Goal: Use online tool/utility: Utilize a website feature to perform a specific function

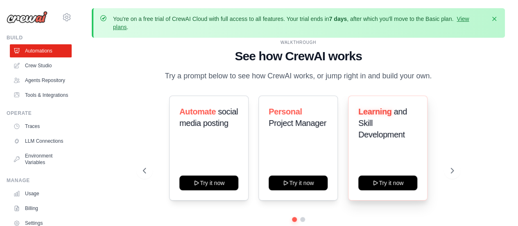
scroll to position [36, 0]
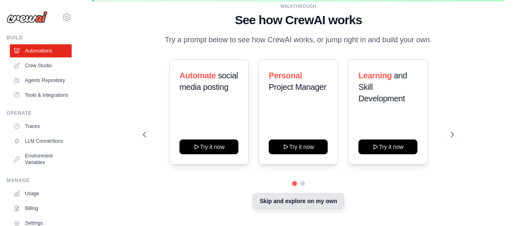
click at [298, 201] on button "Skip and explore on my own" at bounding box center [298, 201] width 91 height 16
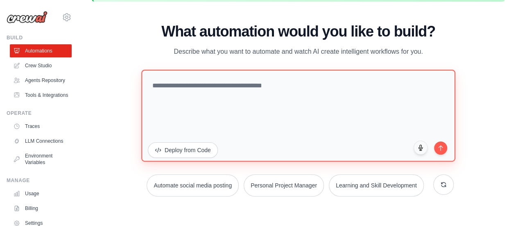
click at [339, 116] on textarea at bounding box center [298, 115] width 314 height 92
paste textarea "**********"
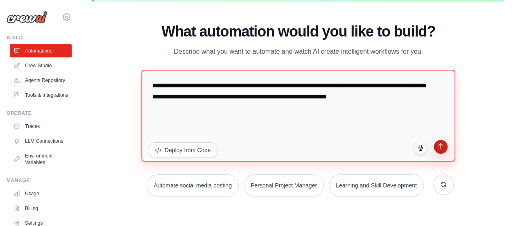
type textarea "**********"
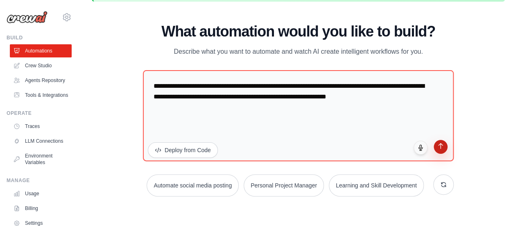
click at [435, 145] on button "submit" at bounding box center [441, 147] width 14 height 14
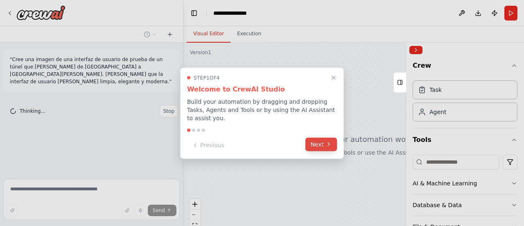
click at [321, 140] on button "Next" at bounding box center [321, 144] width 32 height 14
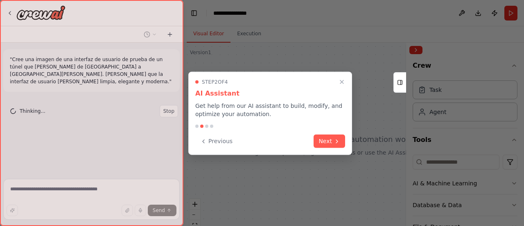
click at [321, 140] on button "Next" at bounding box center [330, 141] width 32 height 14
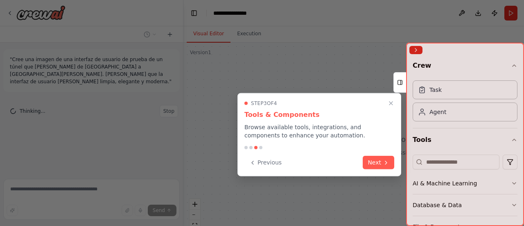
click at [321, 140] on div "Step 3 of 4 Tools & Components Browse available tools, integrations, and compon…" at bounding box center [319, 134] width 164 height 83
click at [374, 160] on button "Next" at bounding box center [379, 162] width 32 height 14
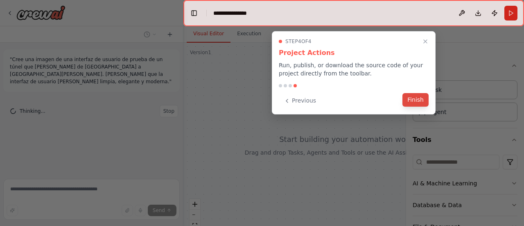
click at [415, 104] on button "Finish" at bounding box center [415, 100] width 26 height 14
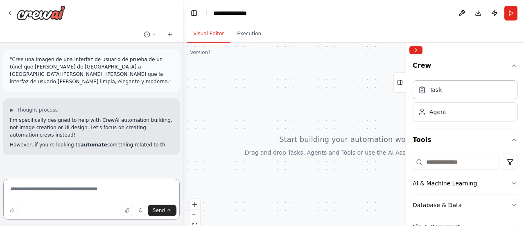
paste textarea "**********"
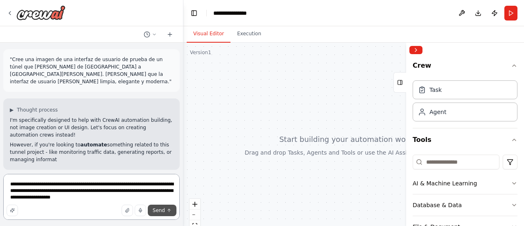
type textarea "**********"
click at [171, 209] on icon "submit" at bounding box center [169, 210] width 5 height 5
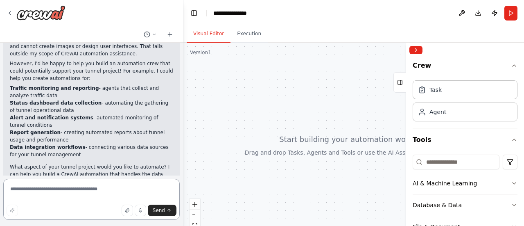
scroll to position [264, 0]
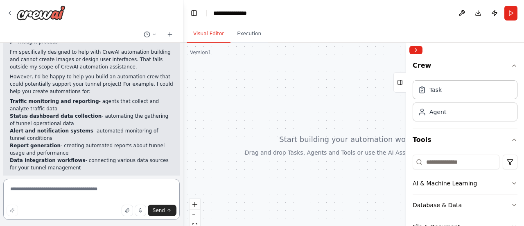
paste textarea "**********"
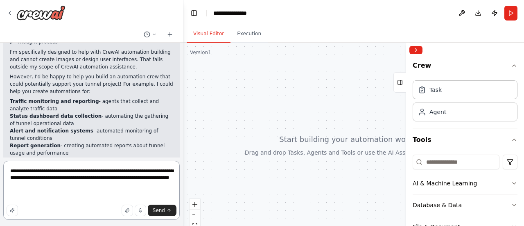
drag, startPoint x: 79, startPoint y: 185, endPoint x: 44, endPoint y: 178, distance: 35.2
click at [44, 178] on textarea "**********" at bounding box center [91, 189] width 176 height 59
drag, startPoint x: 10, startPoint y: 180, endPoint x: 67, endPoint y: 176, distance: 57.5
click at [67, 176] on textarea "**********" at bounding box center [91, 189] width 176 height 59
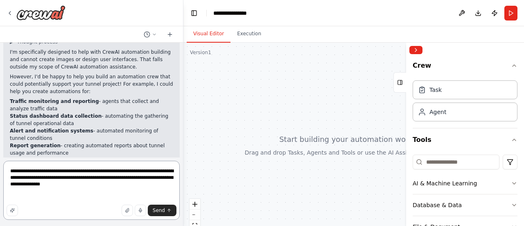
click at [120, 181] on textarea "**********" at bounding box center [91, 189] width 176 height 59
type textarea "**********"
click at [168, 215] on button "Send" at bounding box center [162, 209] width 29 height 11
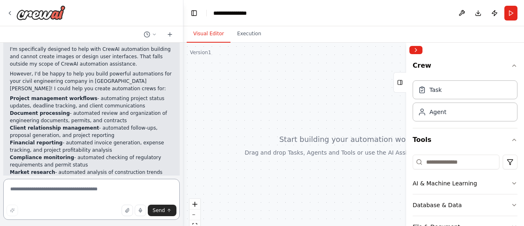
scroll to position [504, 0]
drag, startPoint x: 54, startPoint y: 197, endPoint x: 136, endPoint y: 189, distance: 81.5
click at [136, 189] on textarea "**********" at bounding box center [91, 199] width 176 height 41
click at [122, 191] on textarea "**********" at bounding box center [91, 199] width 176 height 41
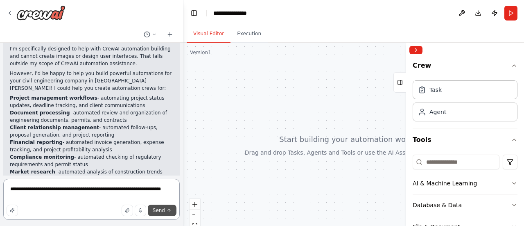
type textarea "**********"
click at [172, 211] on button "Send" at bounding box center [162, 209] width 29 height 11
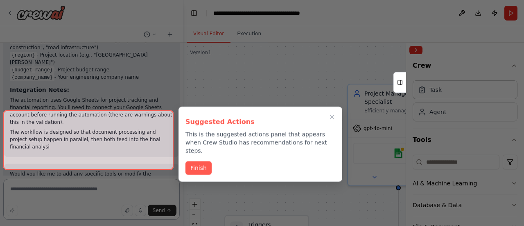
scroll to position [1393, 0]
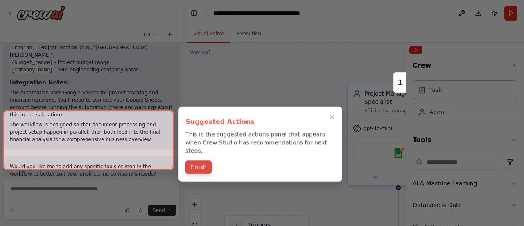
click at [194, 160] on button "Finish" at bounding box center [198, 167] width 26 height 14
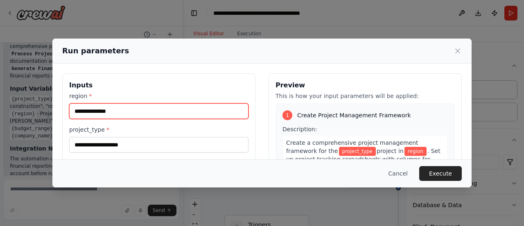
click at [202, 111] on input "region *" at bounding box center [158, 111] width 179 height 16
type input "******"
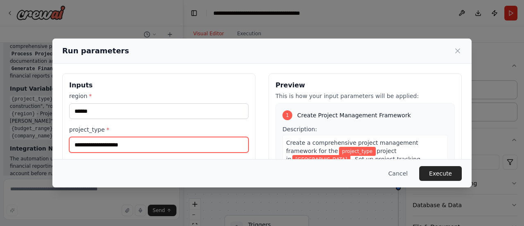
click at [161, 141] on input "project_type *" at bounding box center [158, 145] width 179 height 16
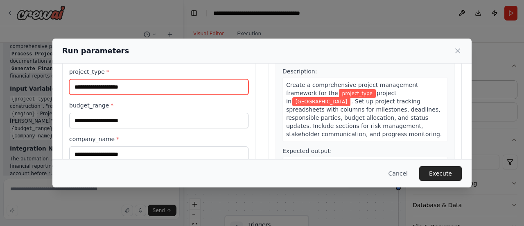
scroll to position [58, 0]
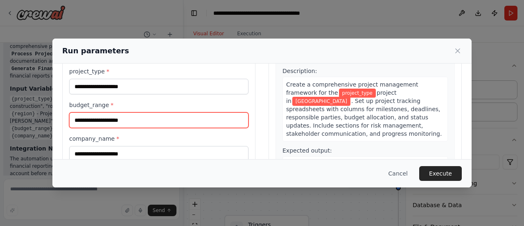
click at [137, 118] on input "budget_range *" at bounding box center [158, 120] width 179 height 16
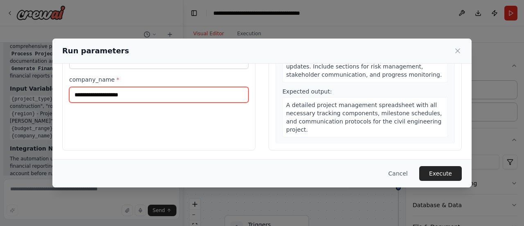
click at [145, 87] on input "company_name *" at bounding box center [158, 95] width 179 height 16
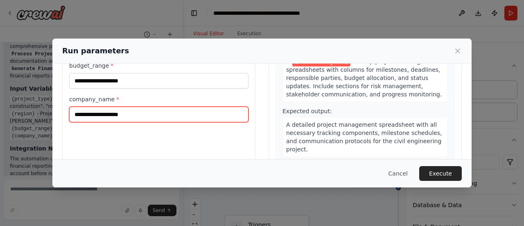
scroll to position [97, 0]
type input "*"
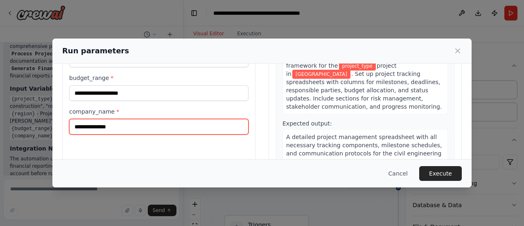
type input "**********"
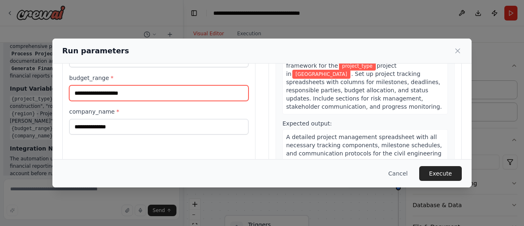
click at [132, 99] on input "budget_range *" at bounding box center [158, 93] width 179 height 16
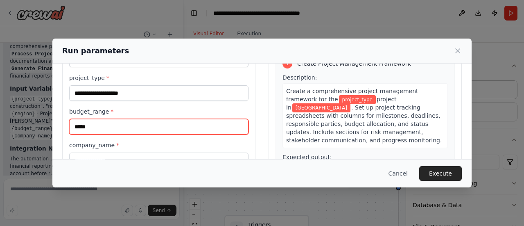
scroll to position [51, 0]
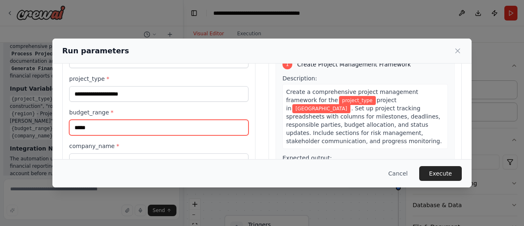
click at [83, 127] on input "*****" at bounding box center [158, 128] width 179 height 16
click at [97, 127] on input "*****" at bounding box center [158, 128] width 179 height 16
click at [80, 128] on input "******" at bounding box center [158, 128] width 179 height 16
click at [85, 128] on input "******" at bounding box center [158, 128] width 179 height 16
click at [82, 128] on input "******" at bounding box center [158, 128] width 179 height 16
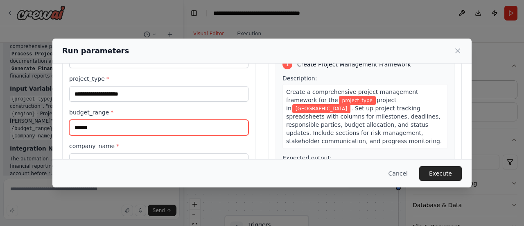
click at [101, 127] on input "******" at bounding box center [158, 128] width 179 height 16
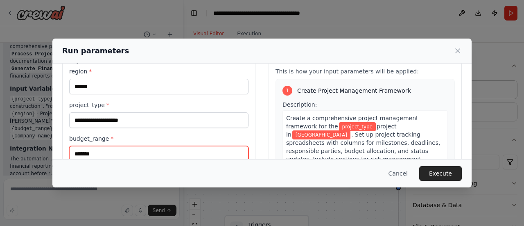
type input "*******"
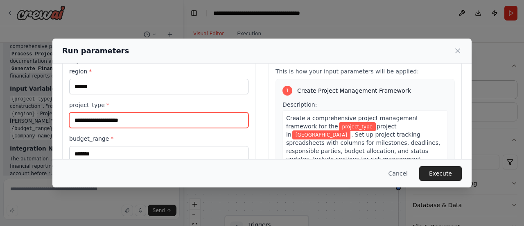
click at [114, 115] on input "project_type *" at bounding box center [158, 120] width 179 height 16
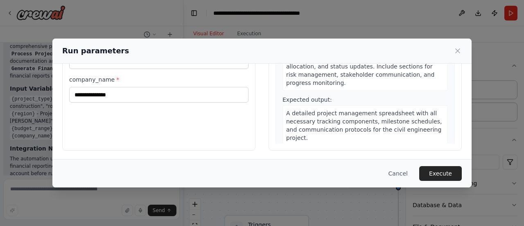
scroll to position [0, 0]
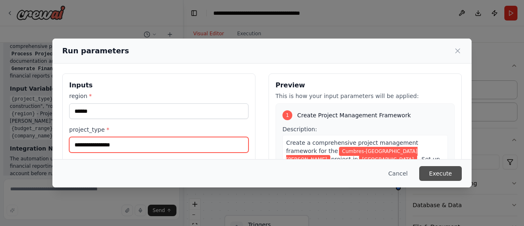
type input "**********"
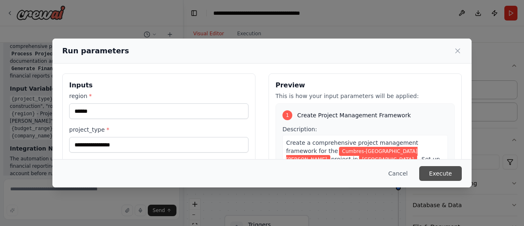
click at [436, 168] on button "Execute" at bounding box center [440, 173] width 43 height 15
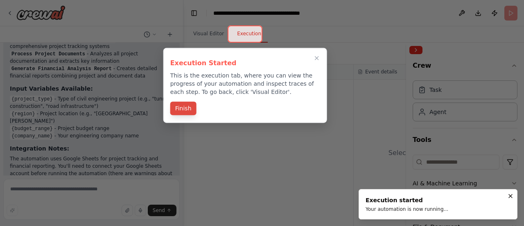
click at [192, 108] on button "Finish" at bounding box center [183, 109] width 26 height 14
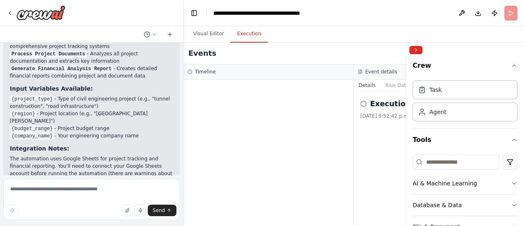
scroll to position [1325, 0]
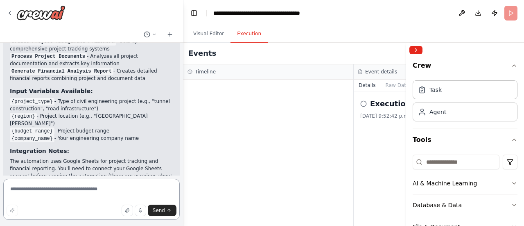
click at [74, 184] on textarea at bounding box center [91, 199] width 176 height 41
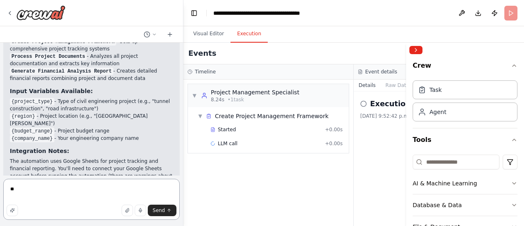
type textarea "*"
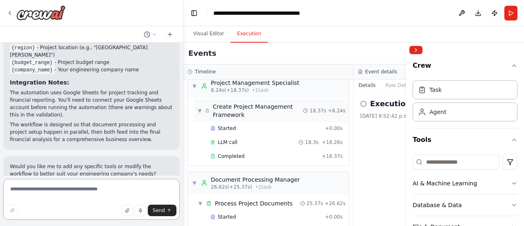
scroll to position [10, 0]
click at [288, 113] on span "Create Project Management Framework" at bounding box center [258, 110] width 90 height 16
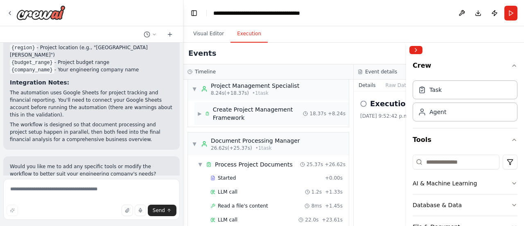
scroll to position [0, 0]
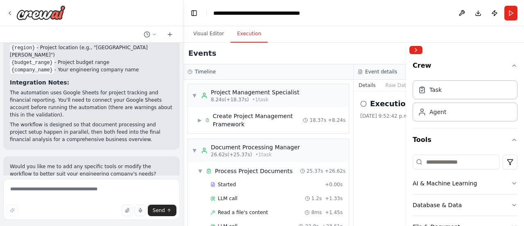
click at [512, 63] on div "Crew Task Agent Tools AI & Machine Learning Database & Data File & Document Int…" at bounding box center [465, 141] width 118 height 168
click at [511, 67] on icon "button" at bounding box center [514, 65] width 7 height 7
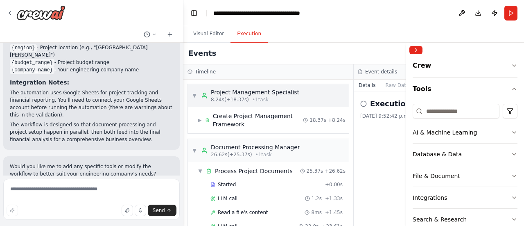
click at [214, 98] on span "8.24s (+18.37s)" at bounding box center [230, 99] width 38 height 7
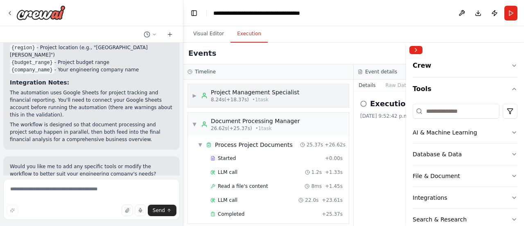
click at [190, 94] on div "▶ Project Management Specialist 8.24s (+18.37s) • 1 task" at bounding box center [268, 95] width 161 height 23
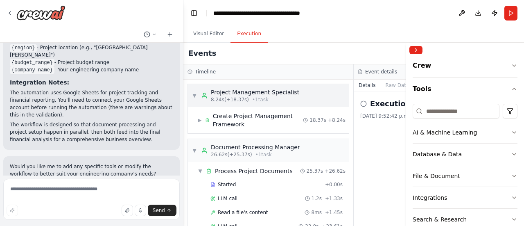
click at [194, 94] on span "▼" at bounding box center [194, 95] width 5 height 7
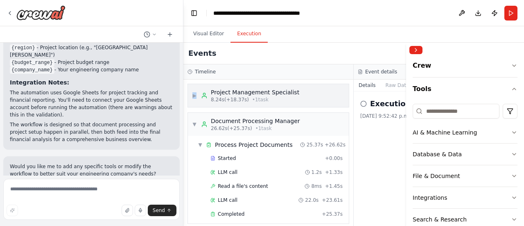
click at [194, 94] on span "▶" at bounding box center [194, 95] width 5 height 7
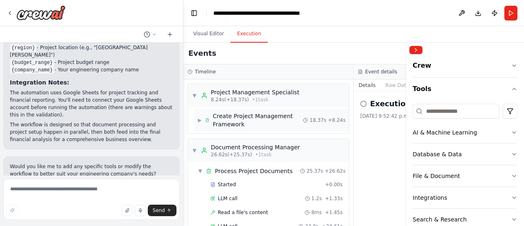
click at [202, 120] on span "▶" at bounding box center [200, 120] width 4 height 7
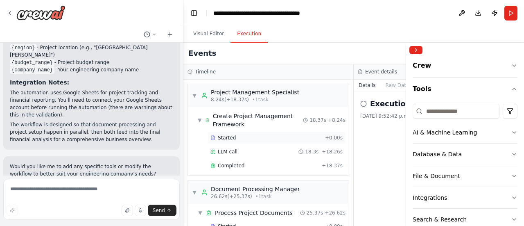
click at [228, 134] on span "Started" at bounding box center [227, 137] width 18 height 7
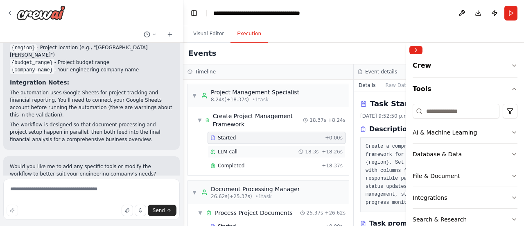
click at [291, 155] on div "LLM call 18.3s + 18.26s" at bounding box center [277, 151] width 138 height 12
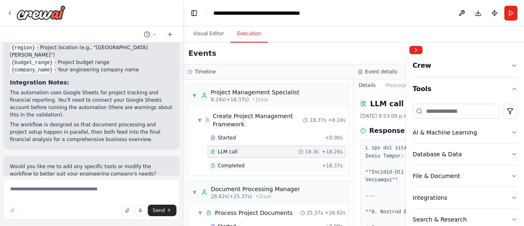
click at [285, 163] on div "Completed" at bounding box center [264, 165] width 108 height 7
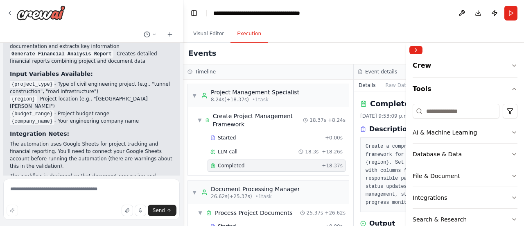
scroll to position [1393, 0]
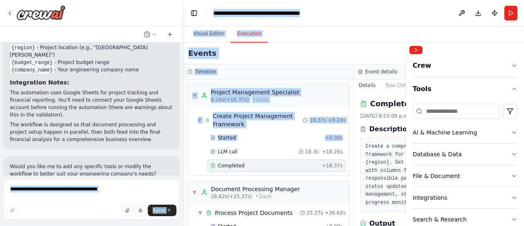
drag, startPoint x: 342, startPoint y: 137, endPoint x: 102, endPoint y: 106, distance: 241.5
click at [102, 106] on div ""Cree una imagen de una interfaz de usuario de prueba de un túnel que [PERSON_N…" at bounding box center [262, 113] width 524 height 226
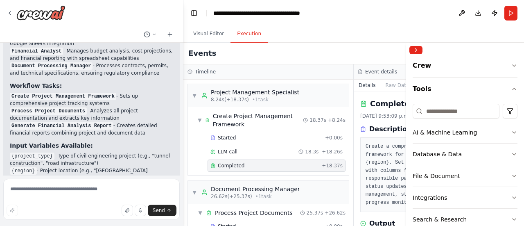
click at [114, 189] on li "{company_name} - Your engineering company name" at bounding box center [91, 192] width 163 height 7
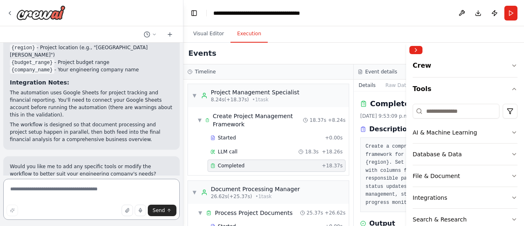
click at [91, 185] on textarea at bounding box center [91, 199] width 176 height 41
click at [68, 195] on textarea at bounding box center [91, 199] width 176 height 41
paste textarea "**********"
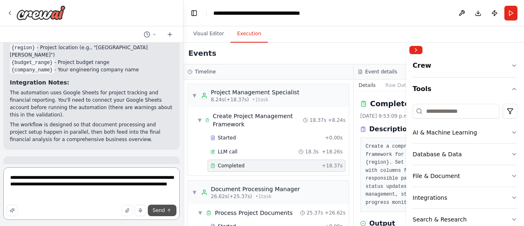
type textarea "**********"
click at [160, 210] on span "Send" at bounding box center [159, 210] width 12 height 7
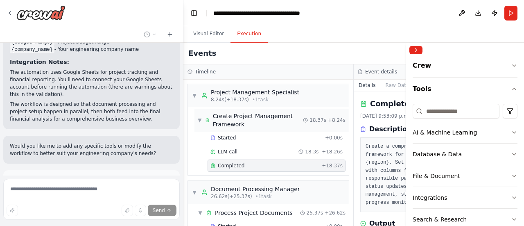
scroll to position [167, 0]
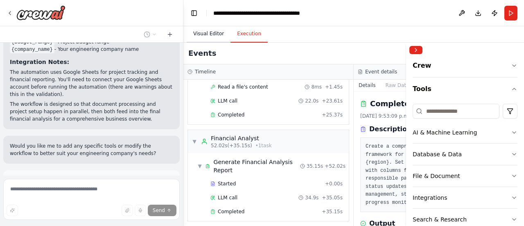
click at [209, 37] on button "Visual Editor" at bounding box center [209, 33] width 44 height 17
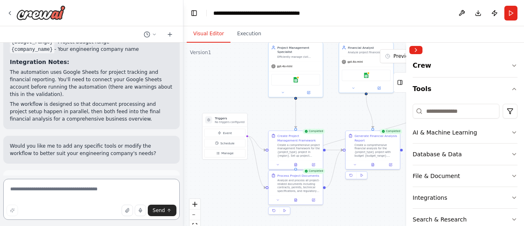
drag, startPoint x: 394, startPoint y: 185, endPoint x: 319, endPoint y: 110, distance: 105.7
click at [319, 110] on div ".deletable-edge-delete-btn { width: 20px; height: 20px; border: 0px solid #ffff…" at bounding box center [353, 145] width 341 height 205
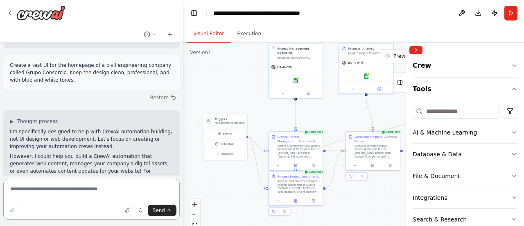
scroll to position [1536, 0]
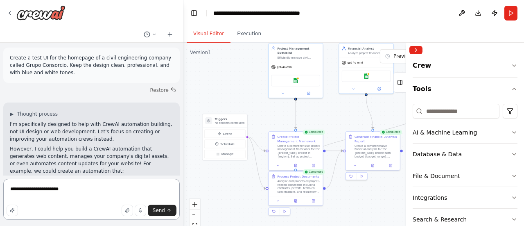
type textarea "**********"
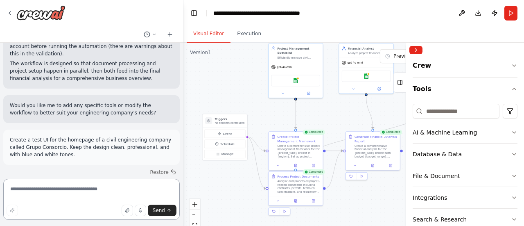
scroll to position [1446, 0]
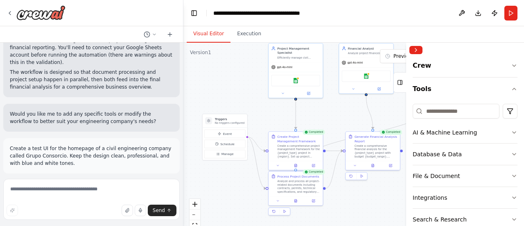
click at [113, 145] on p "Create a test UI for the homepage of a civil engineering company called Grupo C…" at bounding box center [91, 156] width 163 height 22
click at [91, 145] on p "Create a test UI for the homepage of a civil engineering company called Grupo C…" at bounding box center [91, 156] width 163 height 22
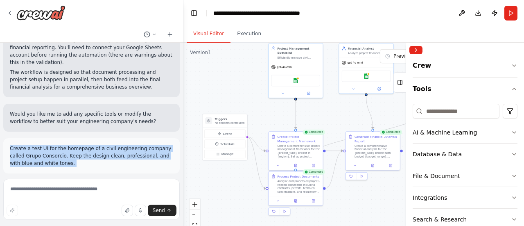
click at [91, 145] on p "Create a test UI for the homepage of a civil engineering company called Grupo C…" at bounding box center [91, 156] width 163 height 22
copy p "Create a test UI for the homepage of a civil engineering company called Grupo C…"
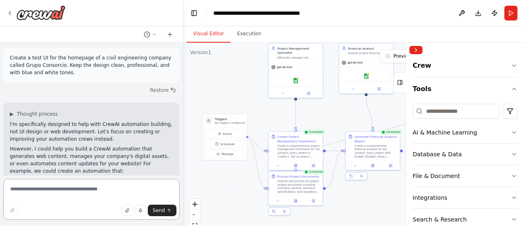
click at [86, 183] on textarea at bounding box center [91, 199] width 176 height 41
paste textarea "**********"
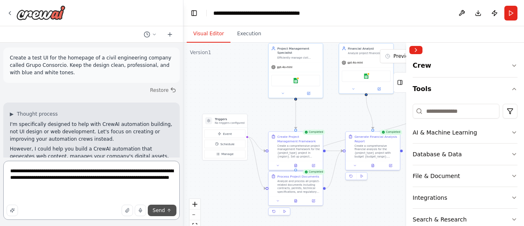
type textarea "**********"
click at [160, 211] on span "Send" at bounding box center [159, 210] width 12 height 7
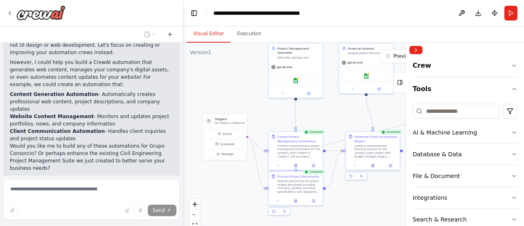
scroll to position [1623, 0]
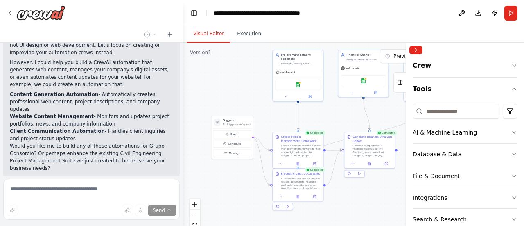
click at [362, 122] on div ".deletable-edge-delete-btn { width: 20px; height: 20px; border: 0px solid #ffff…" at bounding box center [353, 145] width 341 height 205
click at [360, 142] on div "Generate Financial Analysis Report" at bounding box center [373, 138] width 40 height 8
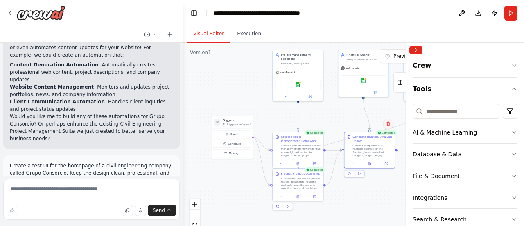
scroll to position [1654, 0]
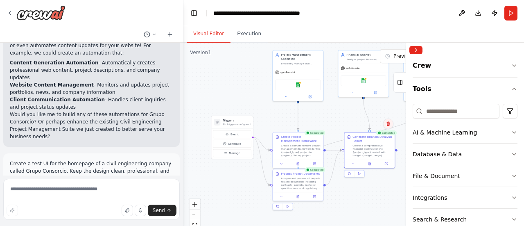
click at [387, 122] on icon at bounding box center [388, 123] width 5 height 5
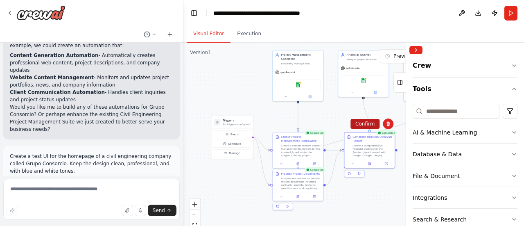
click at [360, 127] on button "Confirm" at bounding box center [364, 124] width 29 height 10
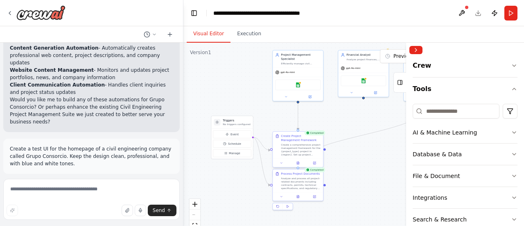
scroll to position [1679, 0]
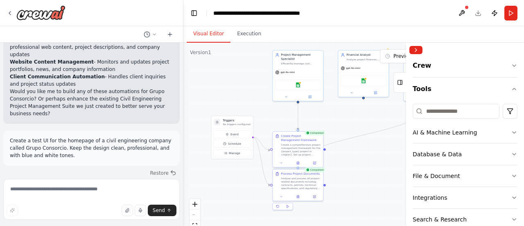
click at [321, 138] on div "Create Project Management Framework Create a comprehensive project management f…" at bounding box center [298, 144] width 50 height 27
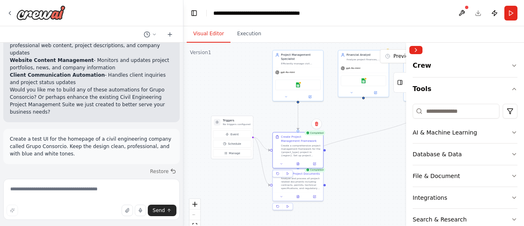
click at [320, 129] on div "Confirm" at bounding box center [316, 123] width 11 height 11
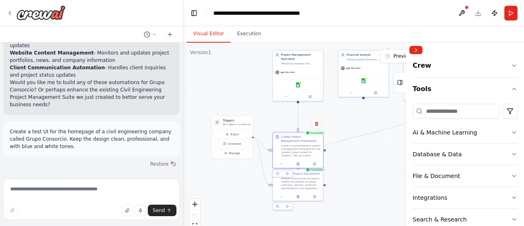
click at [320, 129] on div "Confirm" at bounding box center [317, 124] width 14 height 14
click at [319, 123] on icon at bounding box center [316, 123] width 5 height 5
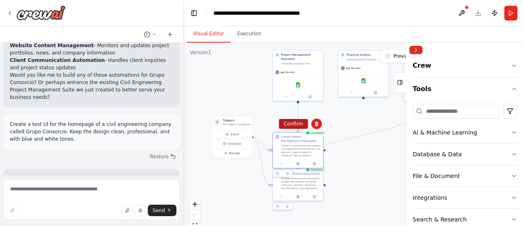
click at [304, 127] on button "Confirm" at bounding box center [293, 124] width 29 height 10
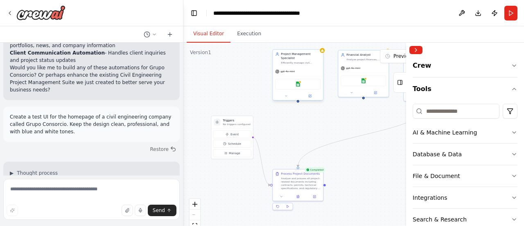
click at [302, 86] on div "Google sheets" at bounding box center [297, 84] width 45 height 11
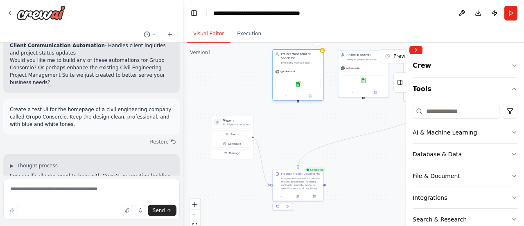
click at [300, 88] on div "Google sheets" at bounding box center [297, 84] width 45 height 11
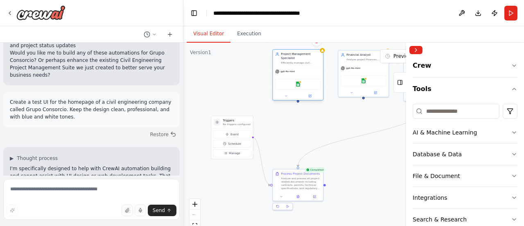
scroll to position [1723, 0]
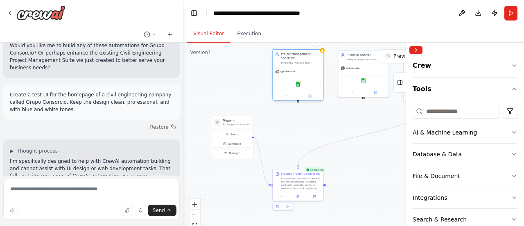
click at [286, 98] on button at bounding box center [285, 95] width 23 height 5
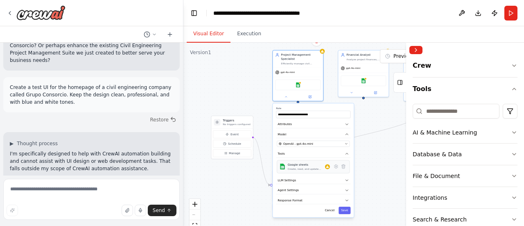
click at [301, 165] on div "Google sheets" at bounding box center [306, 165] width 37 height 4
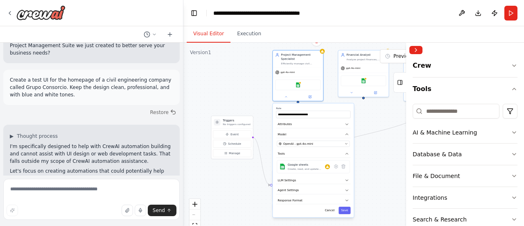
click at [372, 153] on div ".deletable-edge-delete-btn { width: 20px; height: 20px; border: 0px solid #ffff…" at bounding box center [353, 145] width 341 height 205
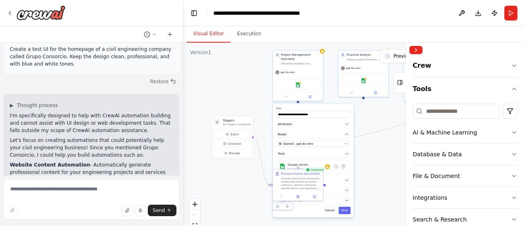
scroll to position [1777, 0]
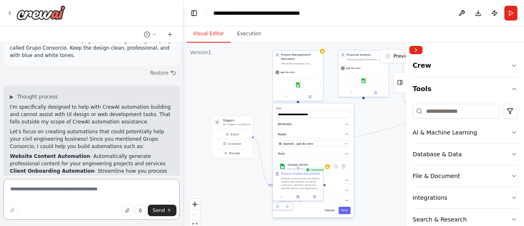
click at [84, 189] on textarea at bounding box center [91, 199] width 176 height 41
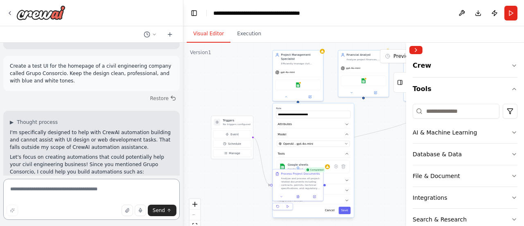
scroll to position [1751, 0]
type textarea "**********"
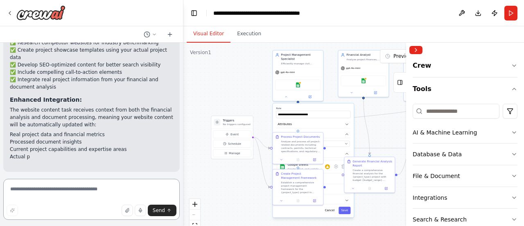
scroll to position [2545, 0]
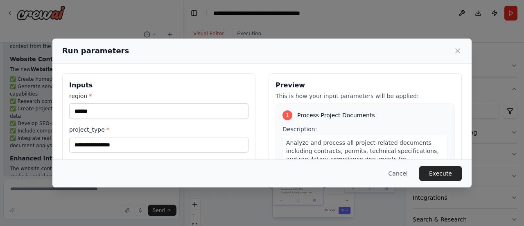
scroll to position [58, 0]
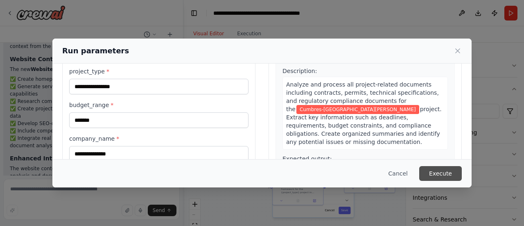
click at [449, 174] on button "Execute" at bounding box center [440, 173] width 43 height 15
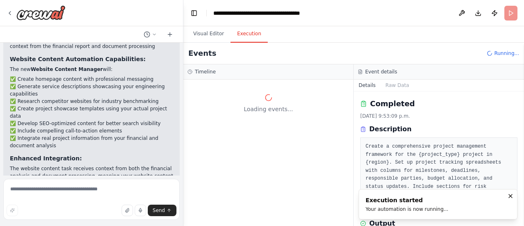
scroll to position [0, 0]
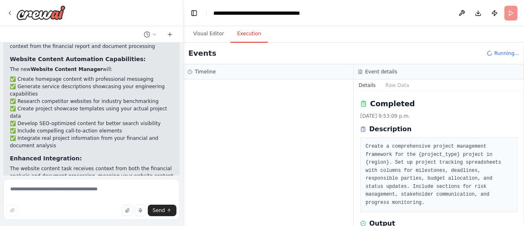
drag, startPoint x: 224, startPoint y: 122, endPoint x: 224, endPoint y: 105, distance: 16.8
click at [224, 105] on div at bounding box center [268, 152] width 170 height 146
click at [221, 39] on button "Visual Editor" at bounding box center [209, 33] width 44 height 17
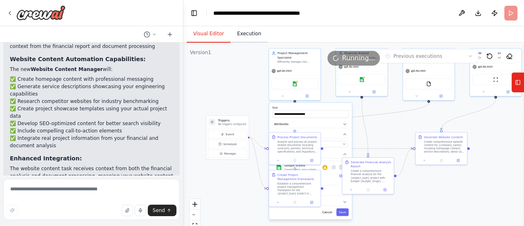
click at [247, 37] on button "Execution" at bounding box center [249, 33] width 37 height 17
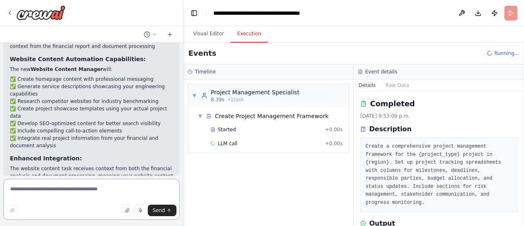
click at [48, 184] on textarea at bounding box center [91, 199] width 176 height 41
click at [218, 36] on button "Visual Editor" at bounding box center [209, 33] width 44 height 17
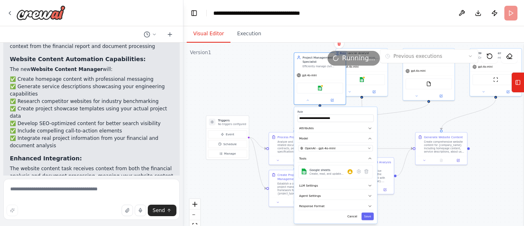
drag, startPoint x: 340, startPoint y: 131, endPoint x: 368, endPoint y: 134, distance: 27.9
click at [368, 134] on div "**********" at bounding box center [335, 165] width 83 height 116
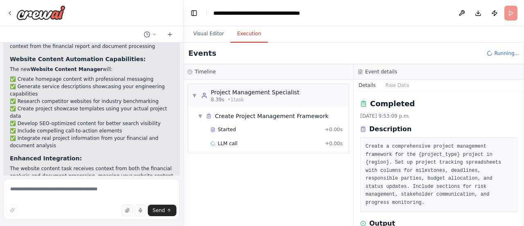
click at [256, 39] on button "Execution" at bounding box center [249, 33] width 37 height 17
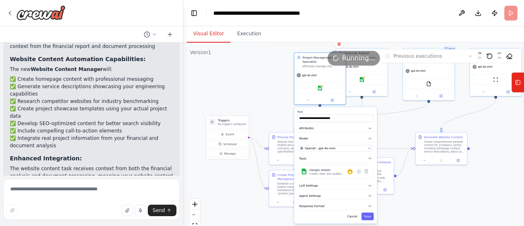
click at [226, 36] on button "Visual Editor" at bounding box center [209, 33] width 44 height 17
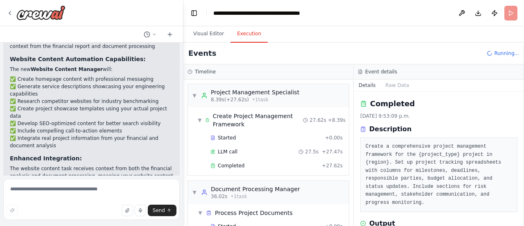
click at [240, 39] on button "Execution" at bounding box center [249, 33] width 37 height 17
click at [96, 181] on textarea at bounding box center [91, 199] width 176 height 41
click at [79, 191] on textarea at bounding box center [91, 199] width 176 height 41
paste textarea "**********"
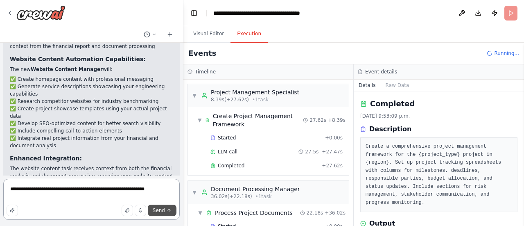
type textarea "**********"
click at [158, 210] on span "Send" at bounding box center [159, 210] width 12 height 7
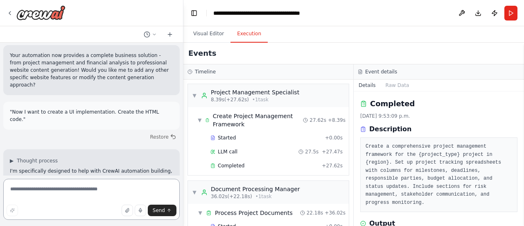
scroll to position [2678, 0]
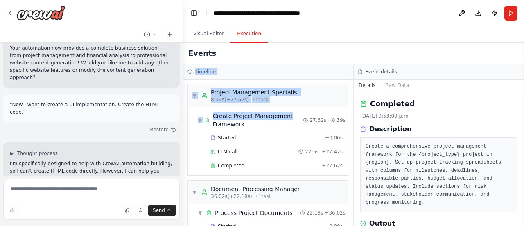
drag, startPoint x: 295, startPoint y: 111, endPoint x: 346, endPoint y: 54, distance: 76.2
click at [346, 54] on div "Events Timeline ▼ Project Management Specialist 8.39s (+27.62s) • 1 task ▼ Crea…" at bounding box center [353, 134] width 341 height 183
click at [346, 54] on div "Events" at bounding box center [353, 54] width 341 height 22
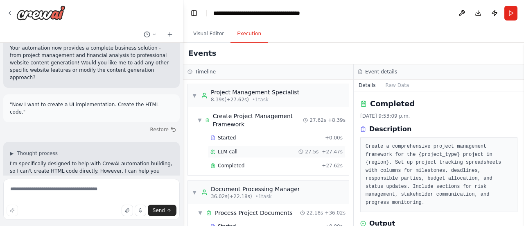
click at [220, 151] on span "LLM call" at bounding box center [228, 151] width 20 height 7
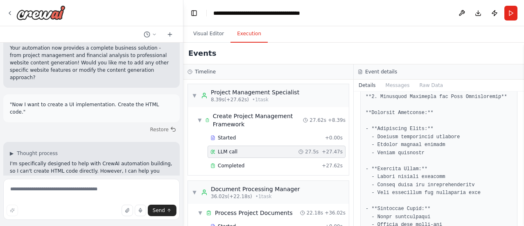
scroll to position [909, 0]
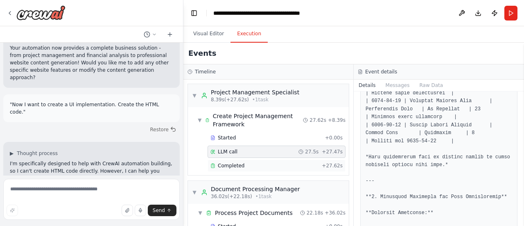
click at [237, 162] on span "Completed" at bounding box center [231, 165] width 27 height 7
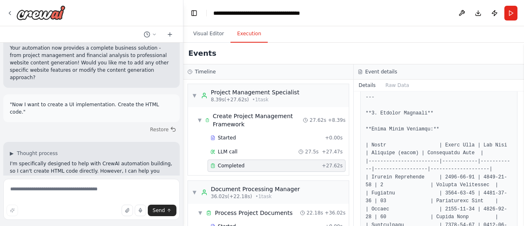
scroll to position [168, 0]
click at [283, 131] on div "Started + 0.00s" at bounding box center [277, 137] width 138 height 12
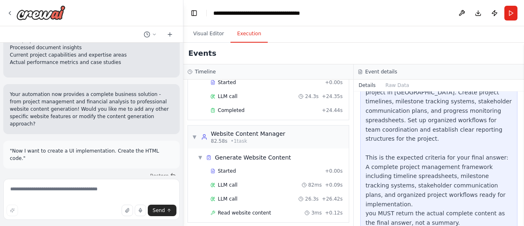
scroll to position [0, 0]
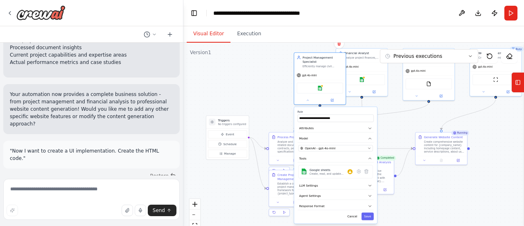
click at [213, 32] on button "Visual Editor" at bounding box center [209, 33] width 44 height 17
click at [368, 216] on button "Save" at bounding box center [368, 215] width 12 height 7
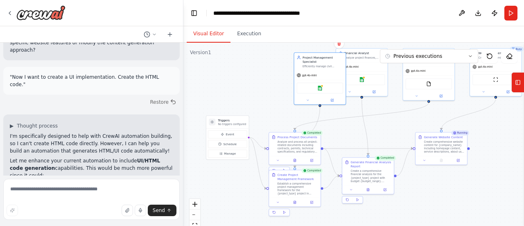
scroll to position [2780, 0]
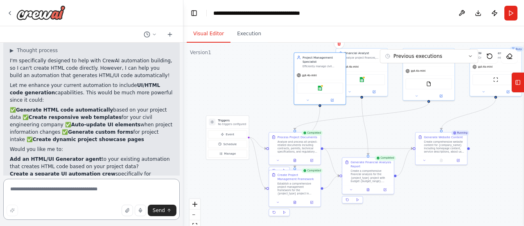
click at [53, 191] on textarea at bounding box center [91, 199] width 176 height 41
type textarea "**********"
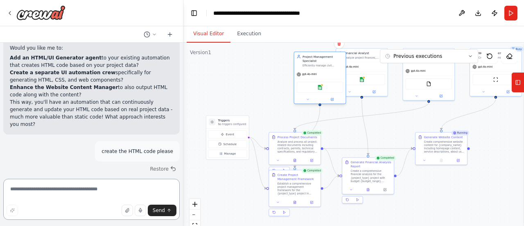
scroll to position [2889, 0]
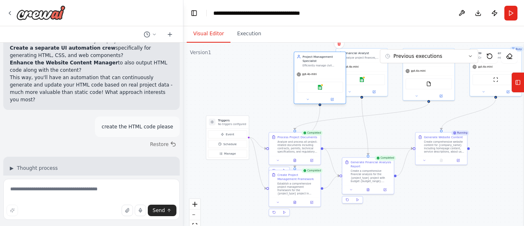
drag, startPoint x: 327, startPoint y: 88, endPoint x: 322, endPoint y: 72, distance: 16.8
click at [322, 72] on div "gpt-4o-mini" at bounding box center [320, 74] width 52 height 9
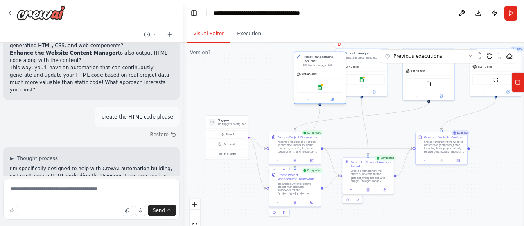
drag, startPoint x: 322, startPoint y: 72, endPoint x: 341, endPoint y: 85, distance: 22.9
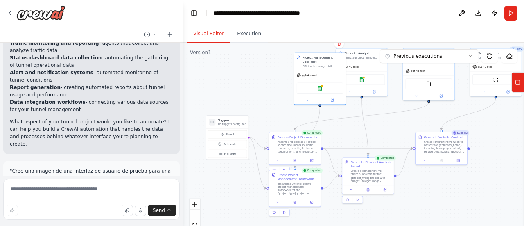
scroll to position [0, 0]
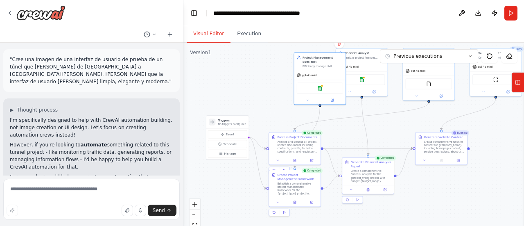
click at [82, 61] on p ""Cree una imagen de una interfaz de usuario de prueba de un túnel que [PERSON_N…" at bounding box center [91, 70] width 163 height 29
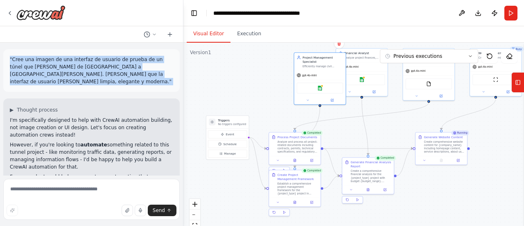
click at [82, 61] on p ""Cree una imagen de una interfaz de usuario de prueba de un túnel que [PERSON_N…" at bounding box center [91, 70] width 163 height 29
click at [107, 83] on div ""Cree una imagen de una interfaz de usuario de prueba de un túnel que [PERSON_N…" at bounding box center [91, 70] width 176 height 43
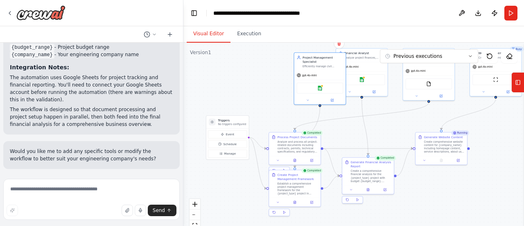
scroll to position [1408, 0]
click at [90, 176] on div "Create a test UI for the homepage of a civil engineering company called Grupo C…" at bounding box center [91, 193] width 176 height 35
copy p "Create a test UI for the homepage of a civil engineering company called Grupo C…"
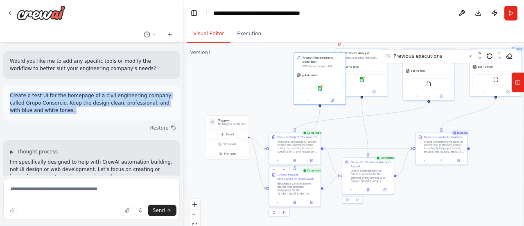
scroll to position [1497, 0]
